Goal: Information Seeking & Learning: Check status

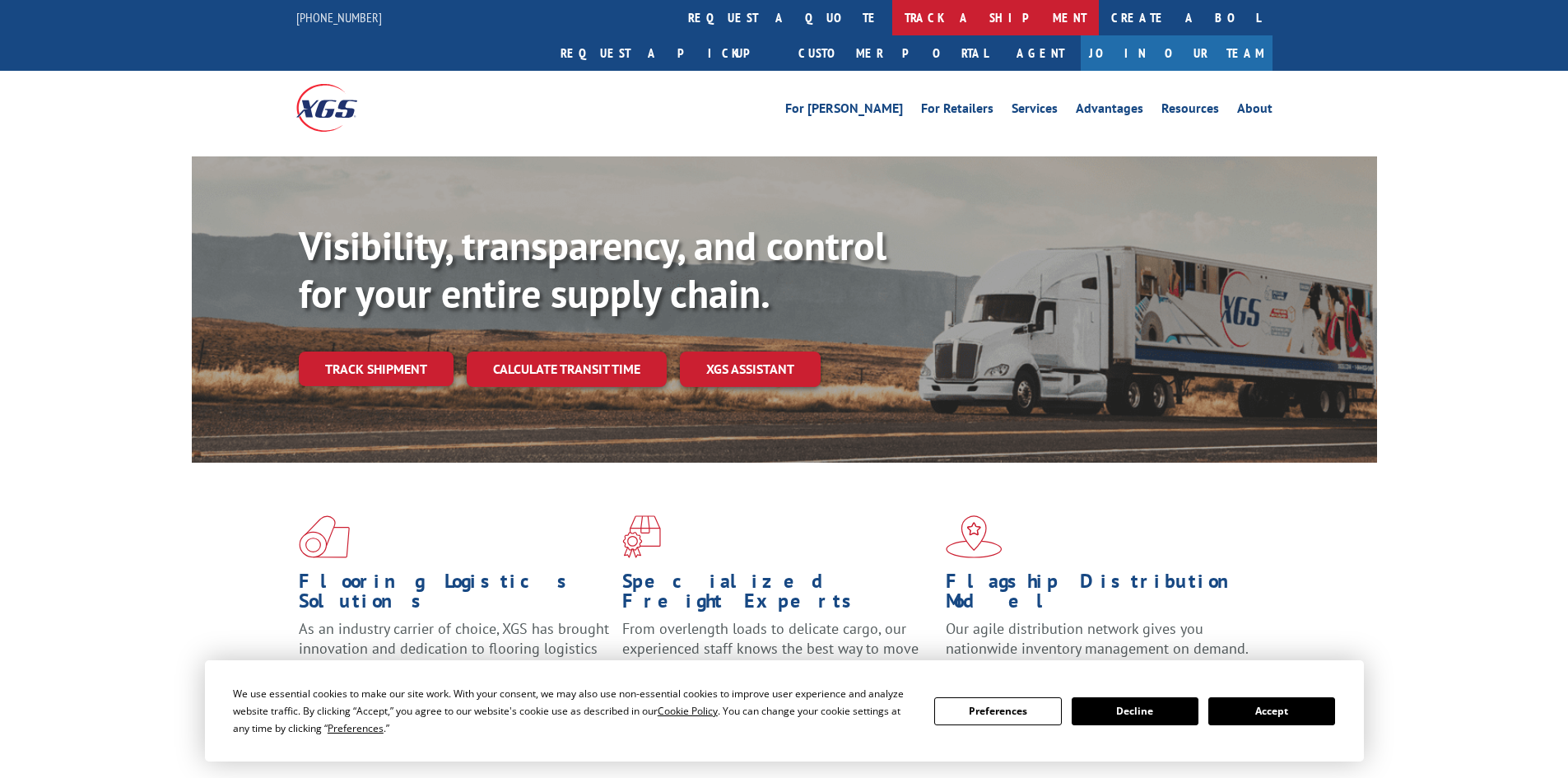
click at [893, 22] on link "track a shipment" at bounding box center [996, 17] width 207 height 35
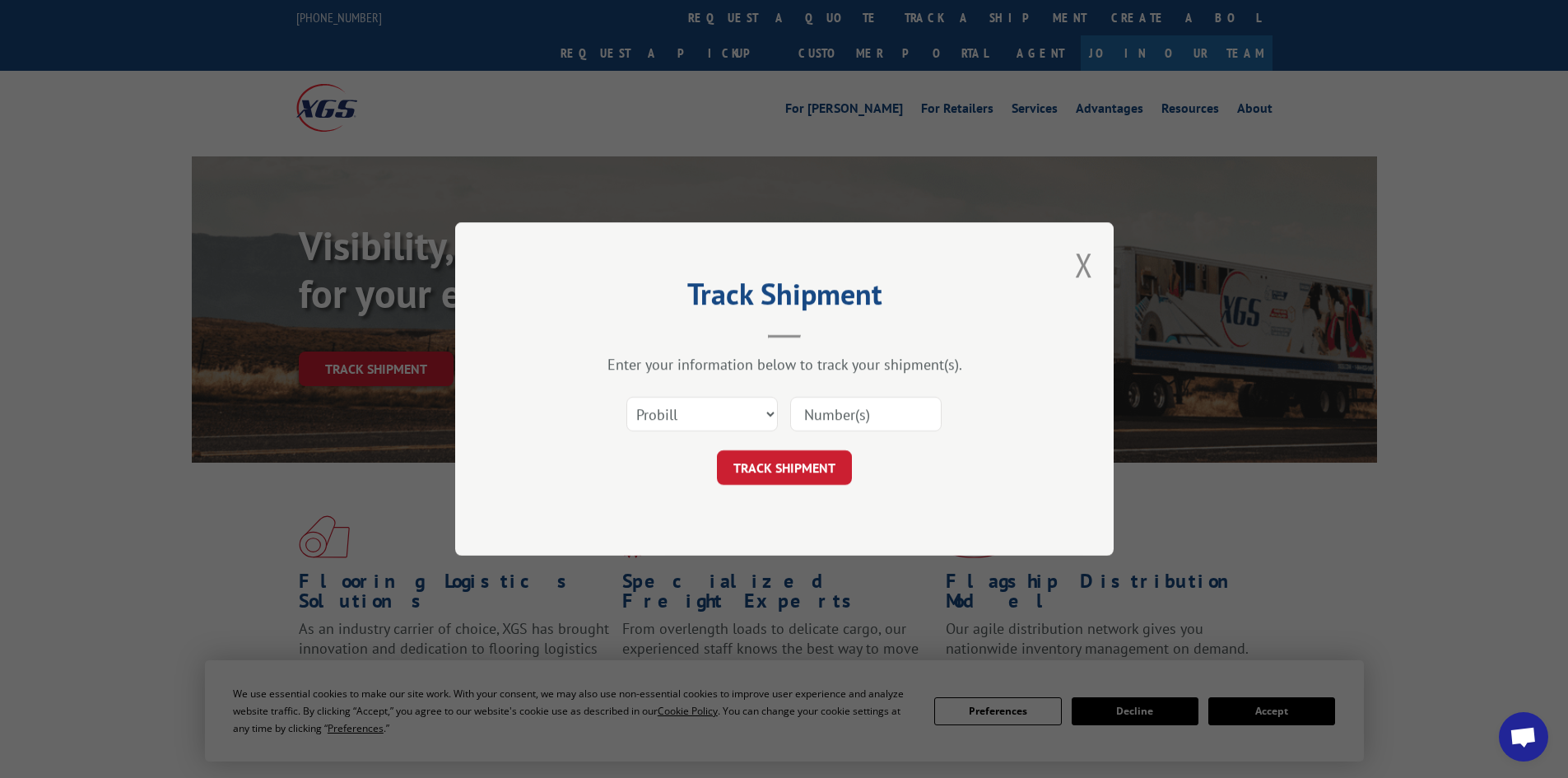
click at [834, 405] on input at bounding box center [866, 414] width 152 height 35
paste input "17523218"
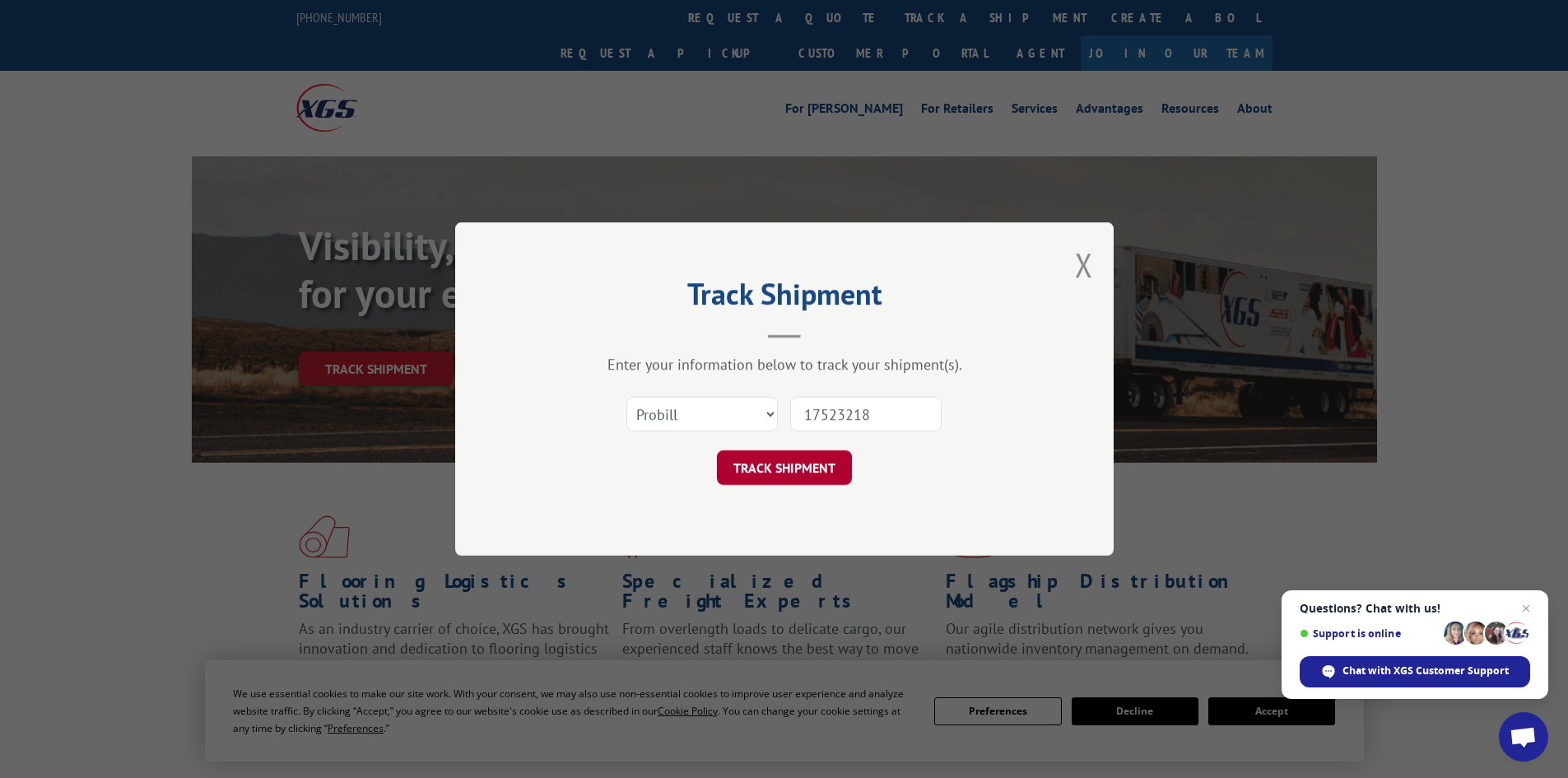
type input "17523218"
click at [799, 472] on button "TRACK SHIPMENT" at bounding box center [784, 467] width 135 height 35
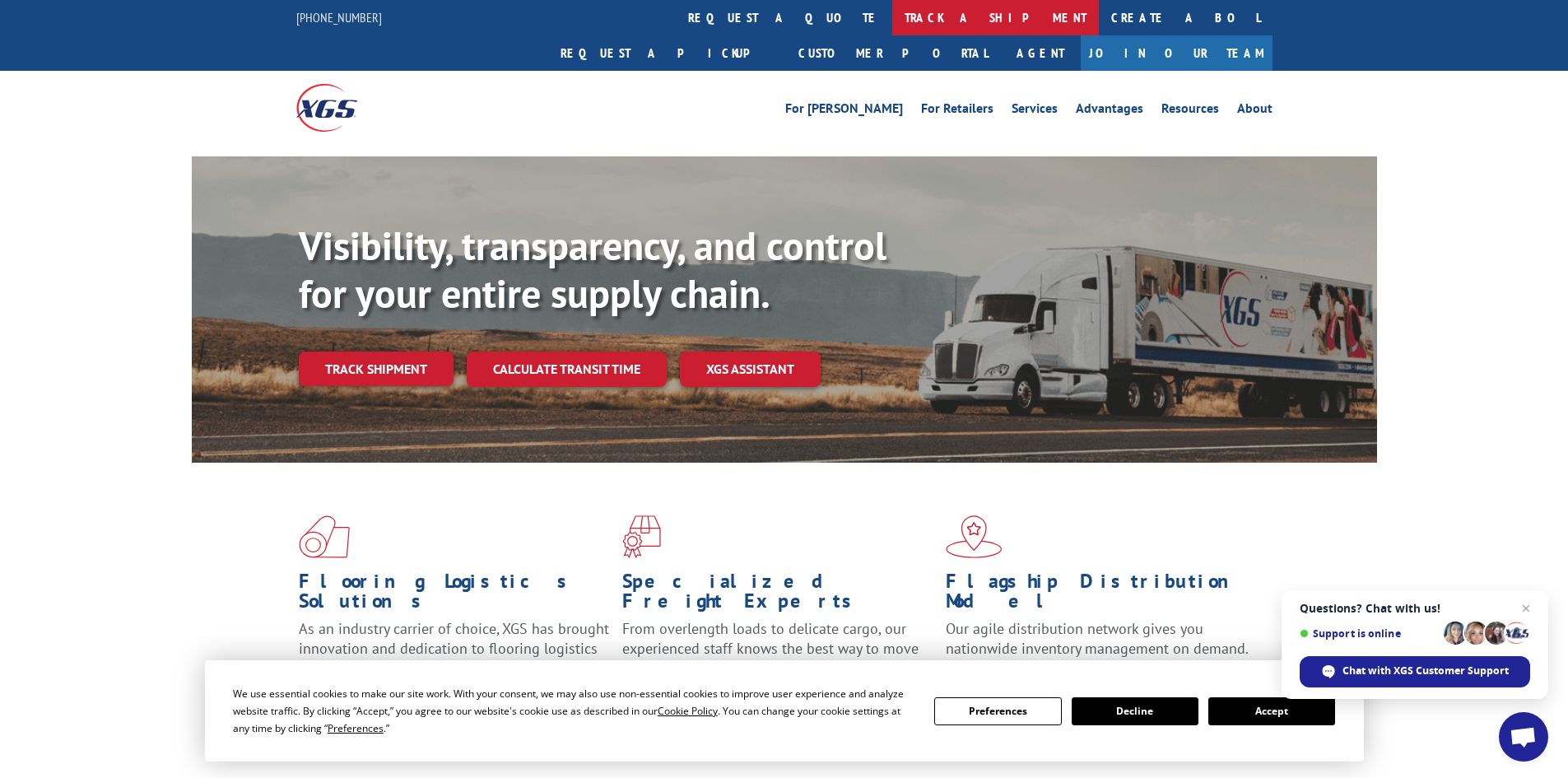
click at [893, 23] on link "track a shipment" at bounding box center [996, 17] width 207 height 35
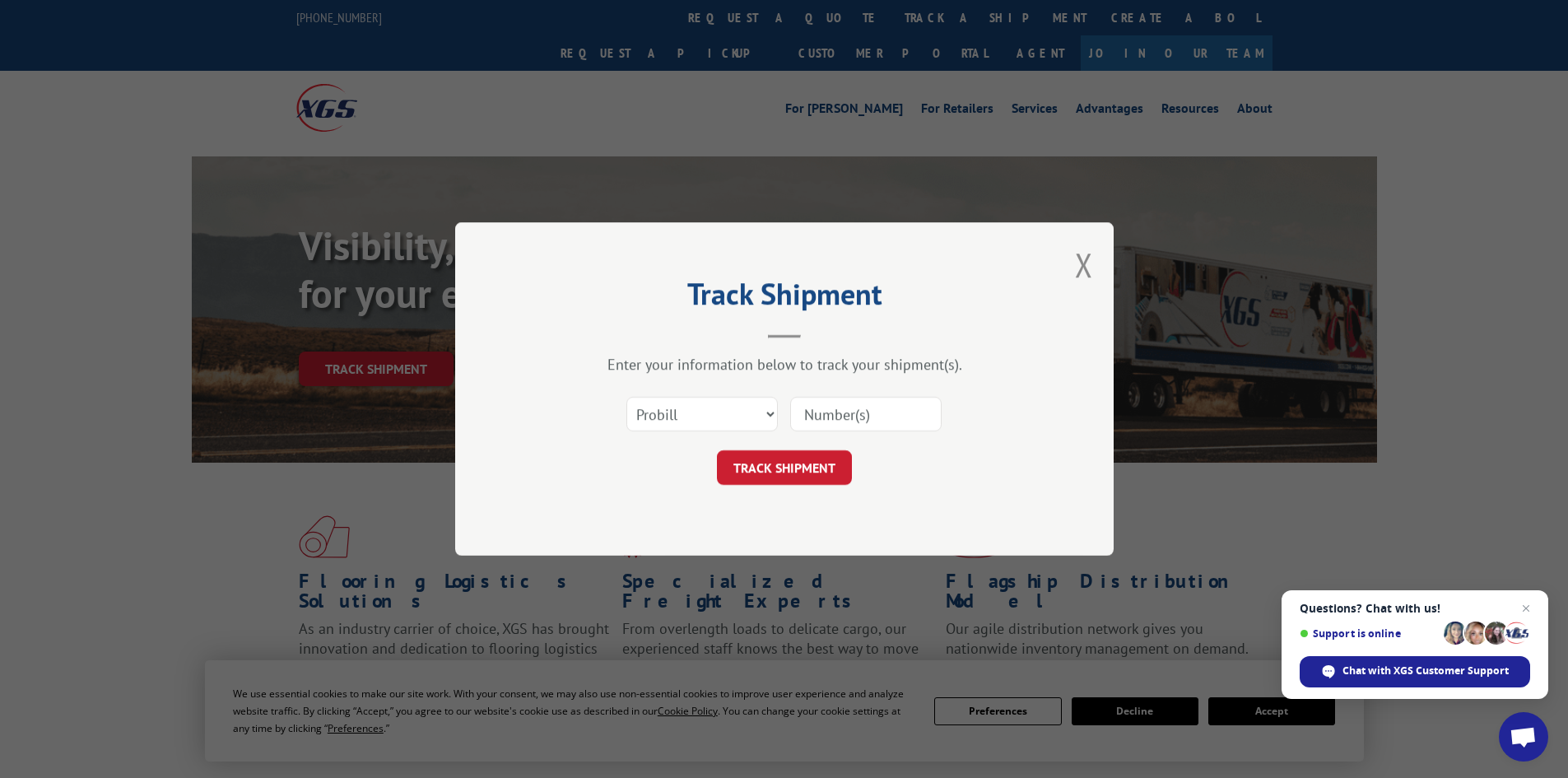
click at [818, 409] on input at bounding box center [866, 414] width 152 height 35
paste input "17479012"
type input "17479012"
click at [780, 466] on button "TRACK SHIPMENT" at bounding box center [784, 467] width 135 height 35
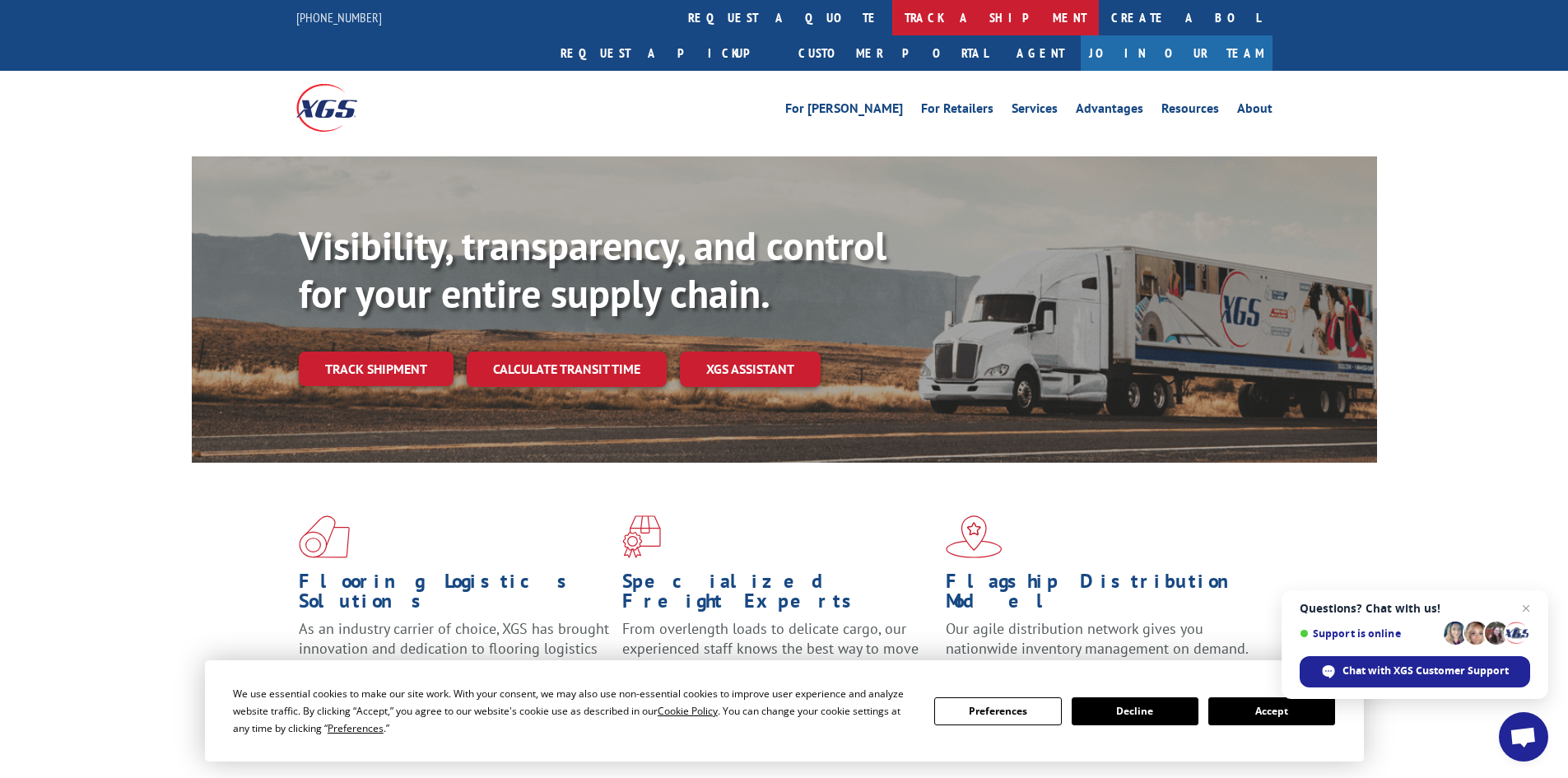
click at [893, 18] on link "track a shipment" at bounding box center [996, 17] width 207 height 35
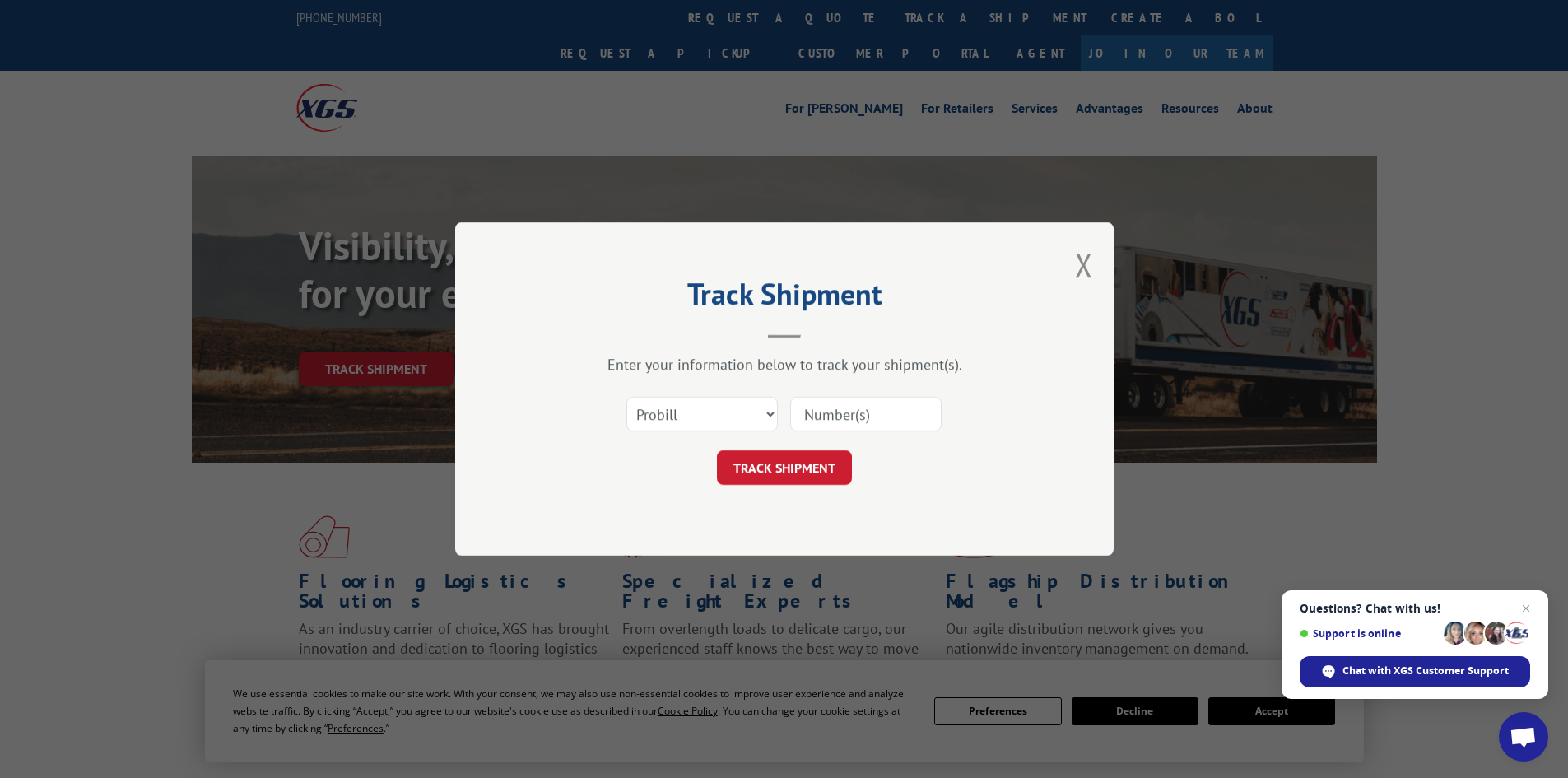
click at [823, 408] on input at bounding box center [866, 414] width 152 height 35
paste input "73390"
type input "73390"
click at [753, 471] on button "TRACK SHIPMENT" at bounding box center [784, 467] width 135 height 35
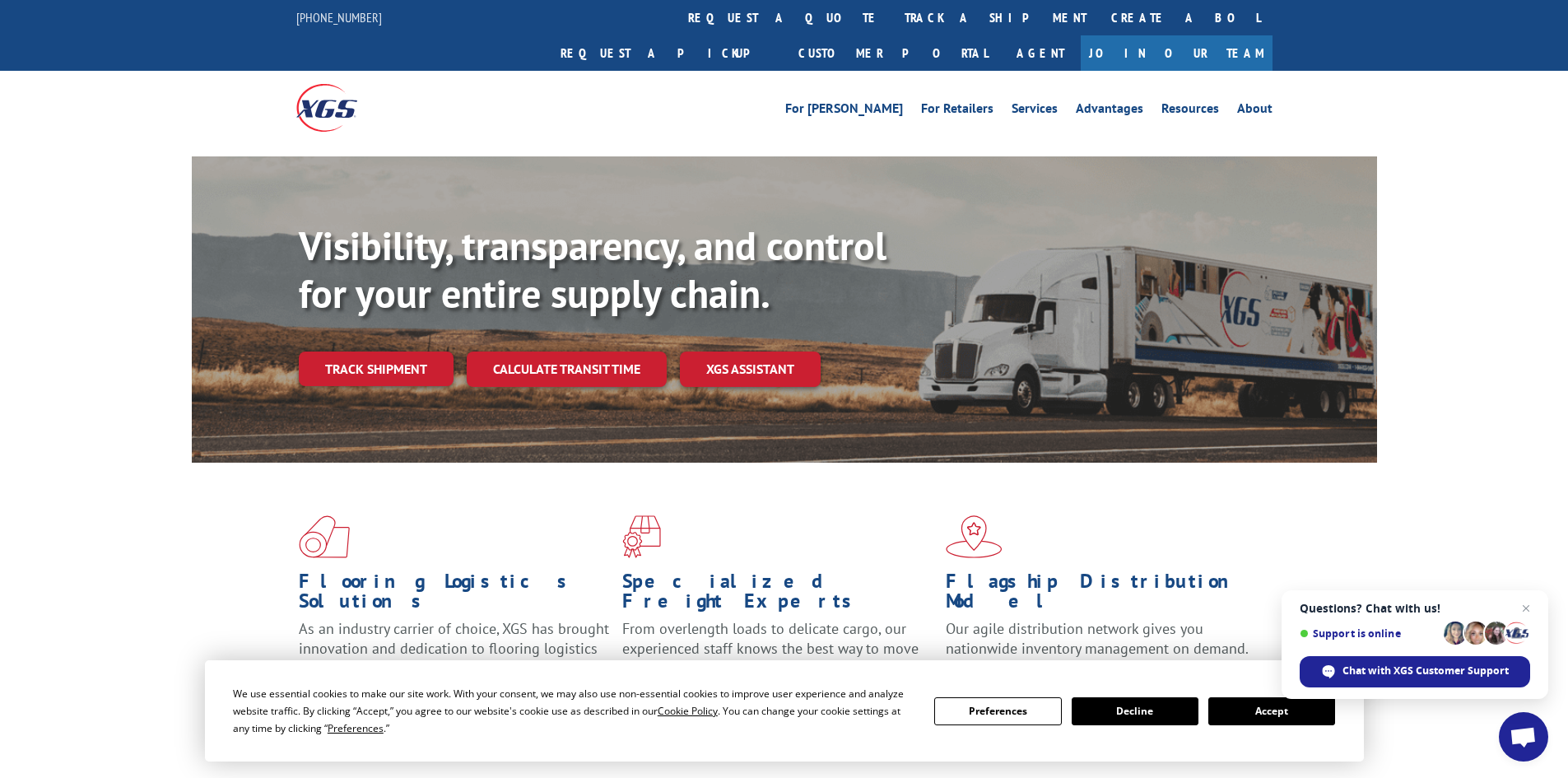
click at [893, 19] on link "track a shipment" at bounding box center [996, 17] width 207 height 35
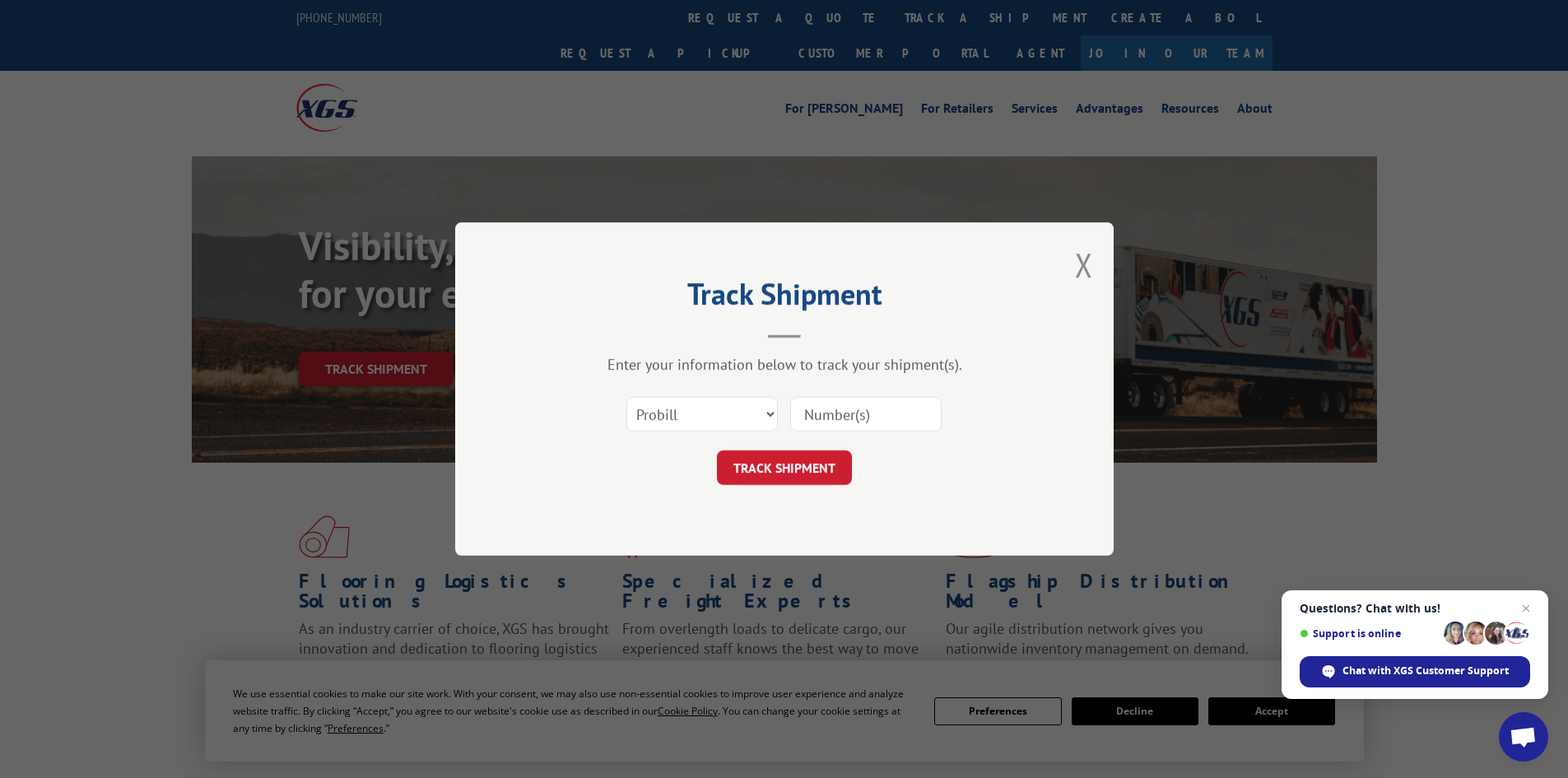
click at [813, 418] on input at bounding box center [866, 414] width 152 height 35
paste input "73390"
type input "73390"
click at [770, 462] on button "TRACK SHIPMENT" at bounding box center [784, 467] width 135 height 35
